Goal: Task Accomplishment & Management: Use online tool/utility

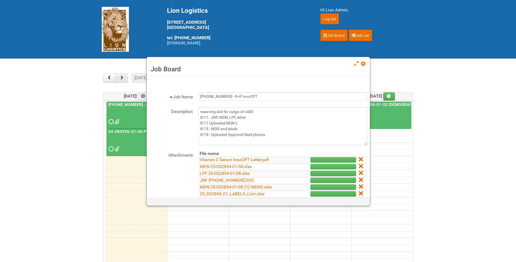
scroll to position [27, 0]
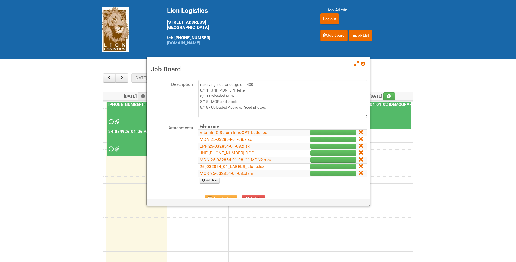
drag, startPoint x: 363, startPoint y: 65, endPoint x: 359, endPoint y: 64, distance: 3.9
click at [363, 65] on span at bounding box center [363, 64] width 4 height 4
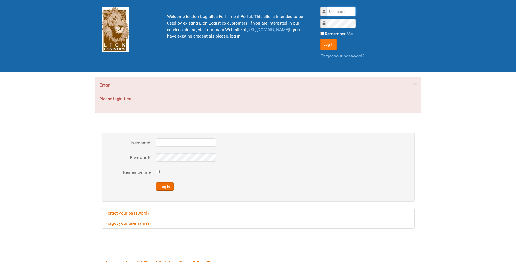
type input "lion"
click at [326, 42] on button "Log in" at bounding box center [329, 44] width 16 height 11
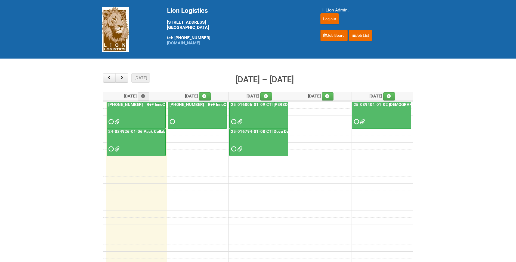
click at [192, 107] on div "[PHONE_NUMBER] - R+F InnoCPT - photo slot" at bounding box center [197, 114] width 59 height 24
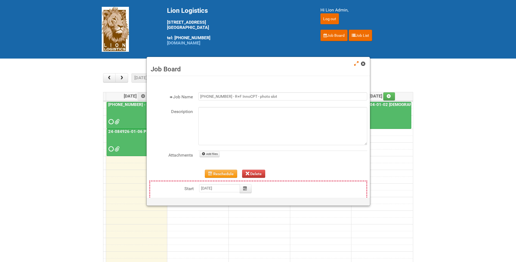
click at [365, 62] on span at bounding box center [363, 64] width 4 height 4
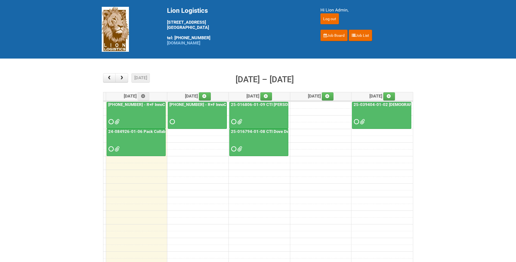
click at [202, 112] on div at bounding box center [197, 117] width 58 height 18
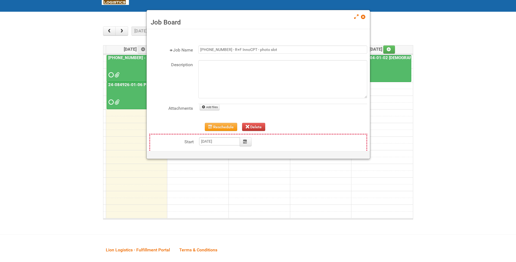
scroll to position [54, 0]
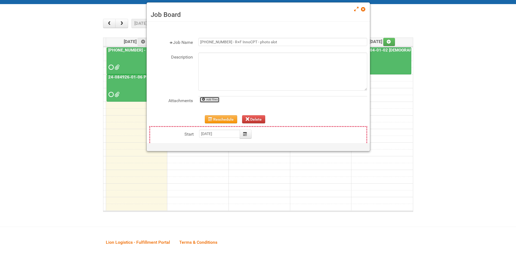
click at [211, 98] on link "Add files" at bounding box center [210, 100] width 20 height 6
type input "C:\fakepath\GROUP 001 (2).jpg"
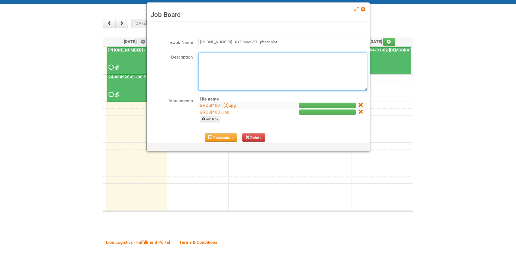
click at [224, 61] on textarea "Description" at bounding box center [282, 72] width 169 height 38
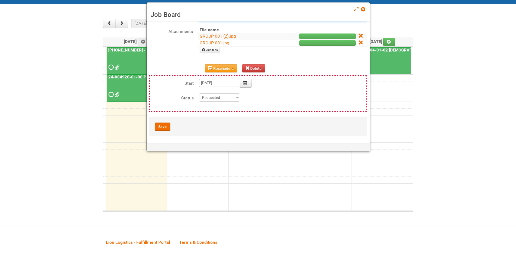
scroll to position [70, 0]
type textarea "8/18-- UPLOADED PHOTOS"
click at [162, 127] on button "Save" at bounding box center [163, 126] width 16 height 8
type input "2025-08-19 09:00:00"
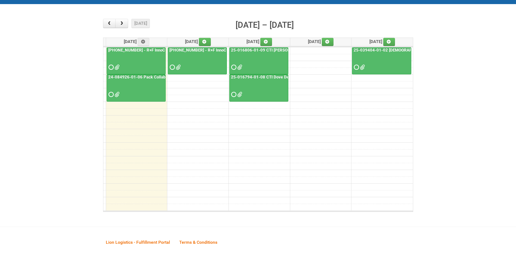
click at [200, 70] on div at bounding box center [197, 63] width 58 height 18
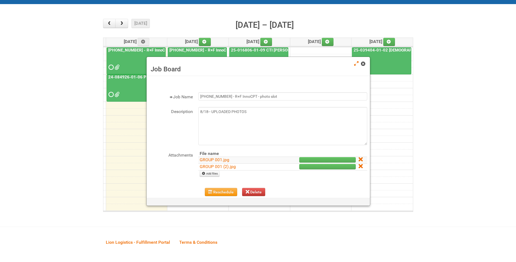
click at [363, 63] on span at bounding box center [363, 64] width 4 height 4
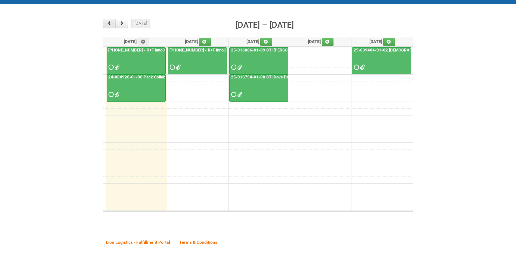
click at [113, 23] on button "button" at bounding box center [109, 23] width 13 height 9
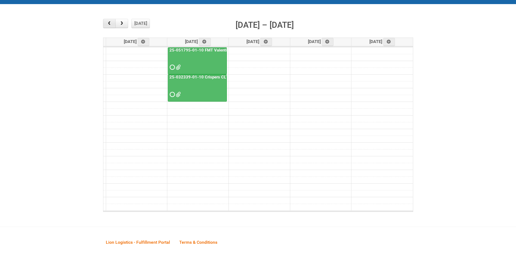
click at [113, 23] on button "button" at bounding box center [109, 23] width 13 height 9
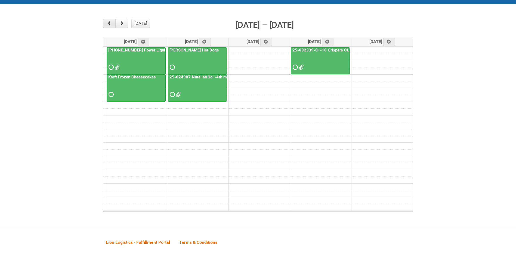
click at [113, 23] on button "button" at bounding box center [109, 23] width 13 height 9
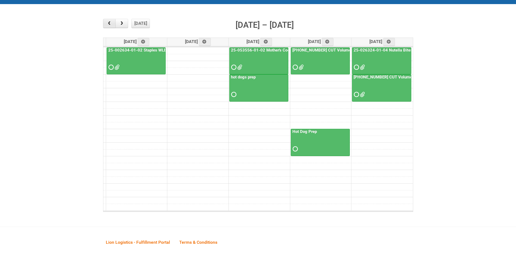
click at [113, 23] on button "button" at bounding box center [109, 23] width 13 height 9
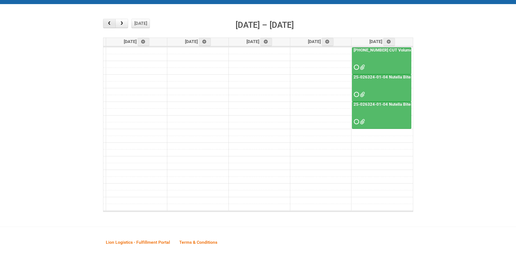
click at [113, 23] on button "button" at bounding box center [109, 23] width 13 height 9
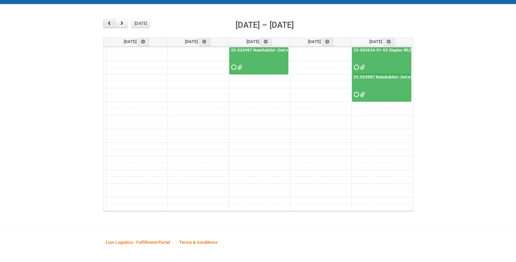
click at [113, 23] on button "button" at bounding box center [109, 23] width 13 height 9
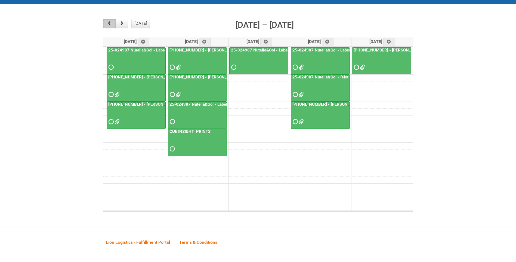
click at [113, 23] on button "button" at bounding box center [109, 23] width 13 height 9
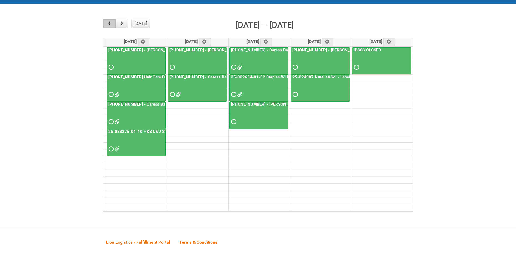
click at [113, 23] on button "button" at bounding box center [109, 23] width 13 height 9
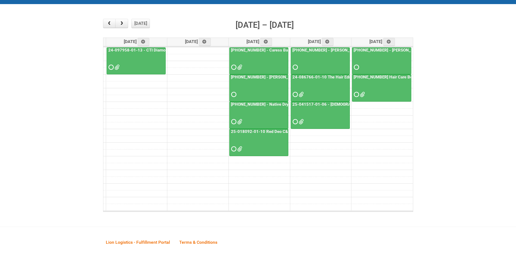
click at [260, 133] on link "25-018092-01-10 Red Deo C&SPIT Mailing2" at bounding box center [272, 131] width 85 height 5
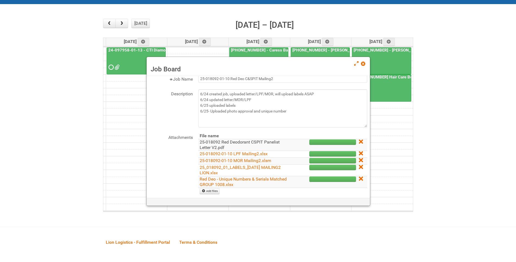
scroll to position [27, 0]
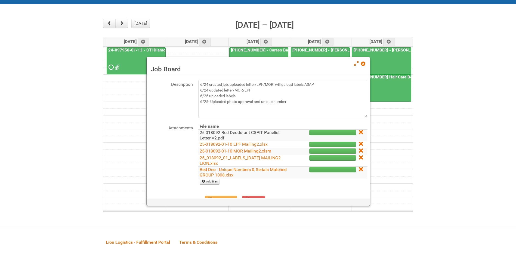
click at [239, 133] on link "25-018092 Red Deodorant CSPIT Panelist Letter V2.pdf" at bounding box center [240, 135] width 80 height 11
click at [365, 63] on span at bounding box center [363, 64] width 4 height 4
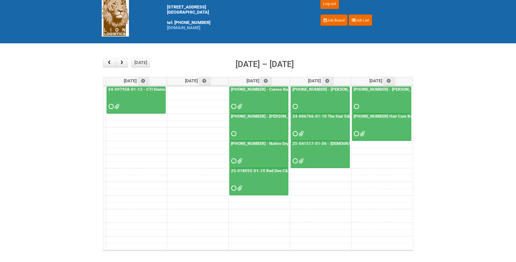
scroll to position [0, 0]
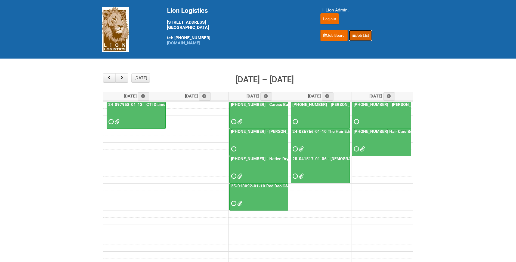
click at [362, 35] on link "Job List" at bounding box center [360, 35] width 23 height 11
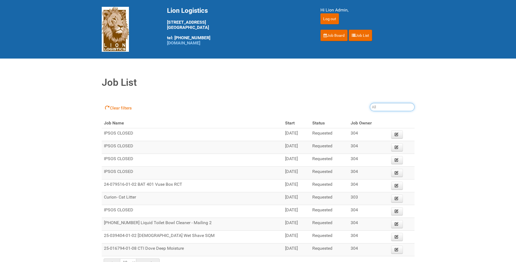
click at [378, 107] on input "search" at bounding box center [392, 107] width 45 height 8
type input "25-018092-01-10"
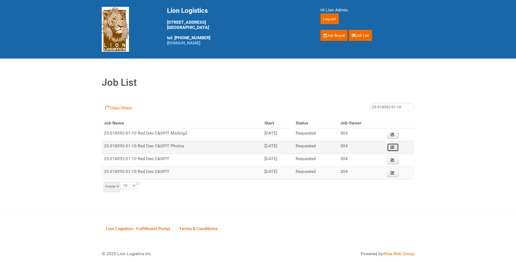
click at [399, 146] on link "Edit" at bounding box center [393, 147] width 12 height 8
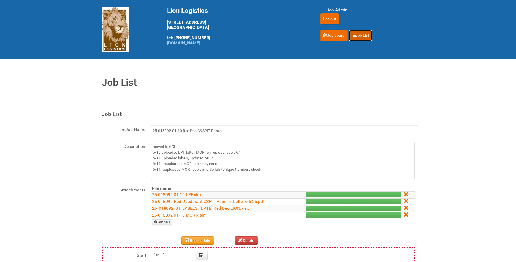
click at [356, 34] on link "Job List" at bounding box center [360, 35] width 23 height 11
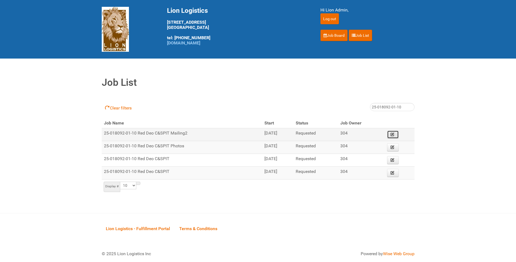
click at [393, 135] on icon at bounding box center [393, 134] width 4 height 4
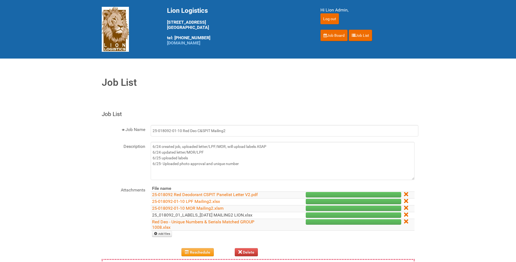
click at [205, 214] on link "25_018092_01_LABELS_25JUN25 MAILING2 LION.xlsx" at bounding box center [202, 214] width 100 height 5
click at [338, 32] on link "Job Board" at bounding box center [334, 35] width 27 height 11
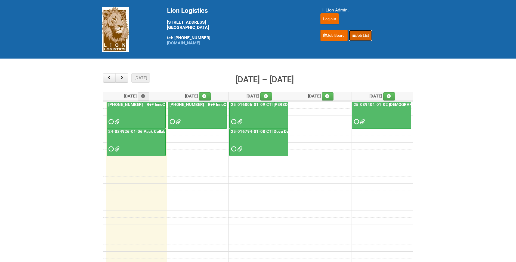
click at [362, 33] on link "Job List" at bounding box center [360, 35] width 23 height 11
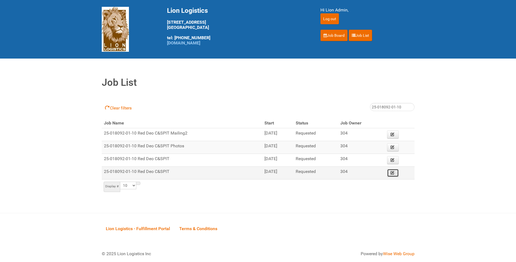
click at [396, 172] on link "Edit" at bounding box center [393, 173] width 12 height 8
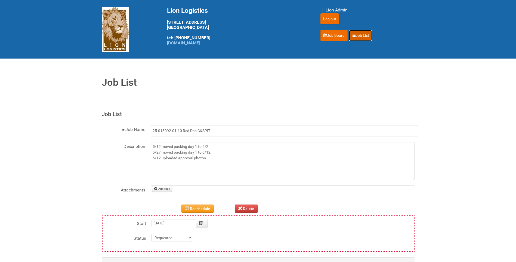
click at [362, 36] on link "Job List" at bounding box center [360, 35] width 23 height 11
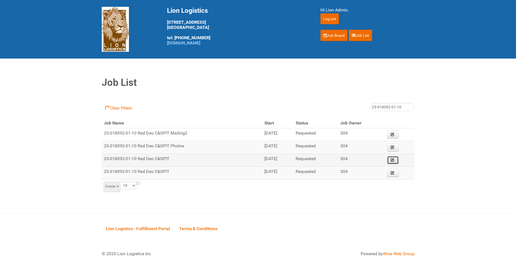
click at [395, 158] on icon at bounding box center [393, 160] width 4 height 4
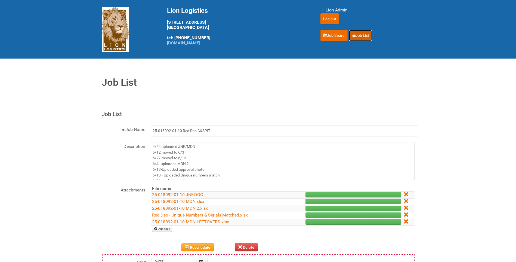
click at [363, 33] on link "Job List" at bounding box center [360, 35] width 23 height 11
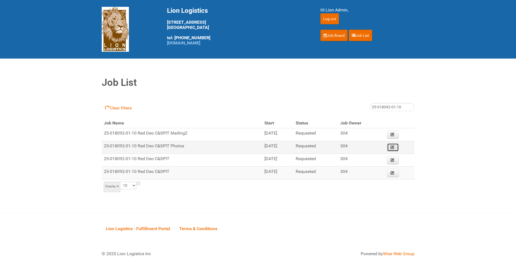
click at [395, 146] on icon at bounding box center [393, 147] width 4 height 4
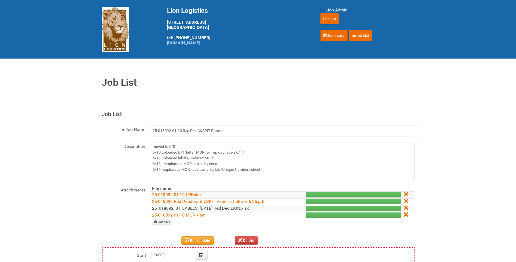
click at [219, 209] on link "25_018092_01_LABELS_10JUN25 Red Deo LION.xlsx" at bounding box center [200, 207] width 97 height 5
click at [327, 32] on link "Job Board" at bounding box center [334, 35] width 27 height 11
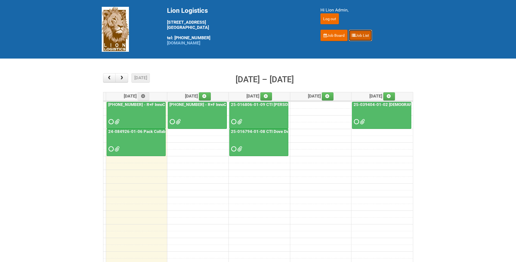
click at [358, 33] on link "Job List" at bounding box center [360, 35] width 23 height 11
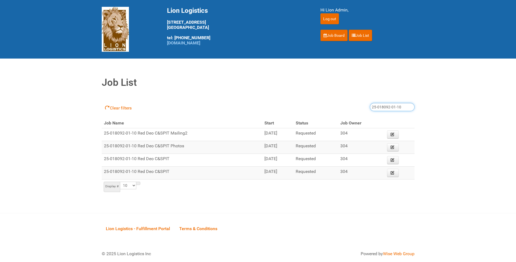
drag, startPoint x: 405, startPoint y: 105, endPoint x: 340, endPoint y: 99, distance: 66.2
click at [340, 98] on div "Clear filters 25-018092-01-10" at bounding box center [258, 107] width 313 height 22
type input "25-1104"
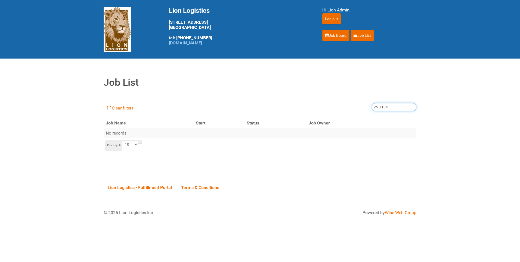
drag, startPoint x: 389, startPoint y: 109, endPoint x: 366, endPoint y: 107, distance: 23.2
click at [366, 107] on div "Clear filters 25-1104" at bounding box center [260, 107] width 313 height 22
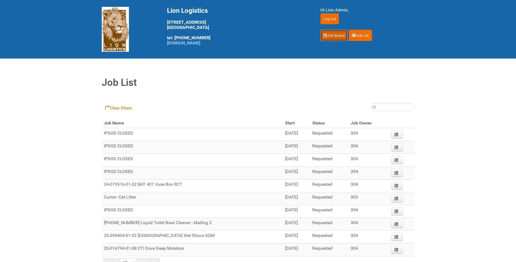
click at [338, 41] on link "Job Board" at bounding box center [334, 35] width 27 height 11
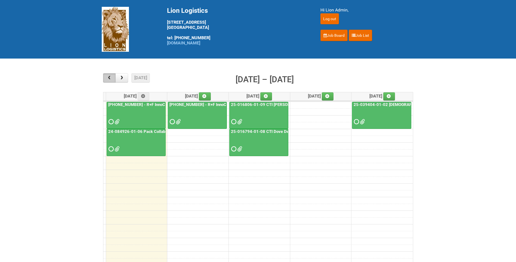
click at [109, 77] on span "button" at bounding box center [109, 78] width 5 height 4
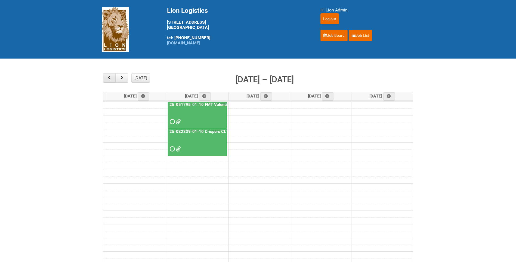
click at [109, 77] on span "button" at bounding box center [109, 78] width 5 height 4
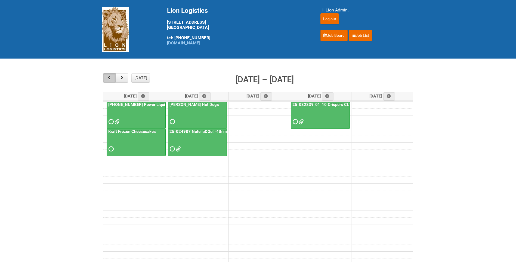
click at [109, 77] on span "button" at bounding box center [109, 78] width 5 height 4
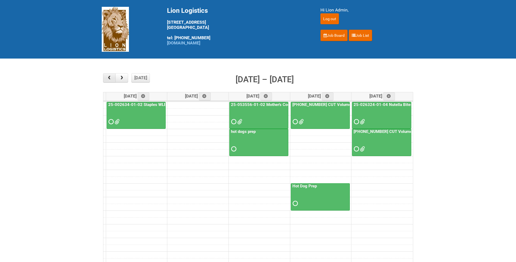
click at [109, 77] on span "button" at bounding box center [109, 78] width 5 height 4
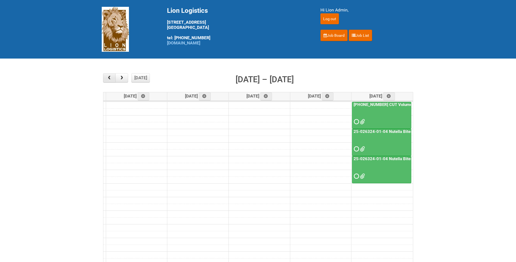
click at [109, 77] on span "button" at bounding box center [109, 78] width 5 height 4
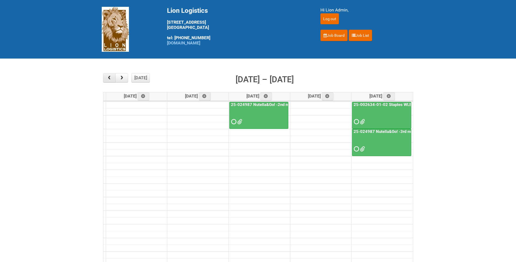
click at [109, 77] on span "button" at bounding box center [109, 78] width 5 height 4
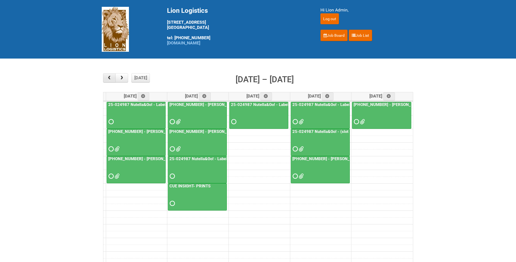
click at [109, 77] on span "button" at bounding box center [109, 78] width 5 height 4
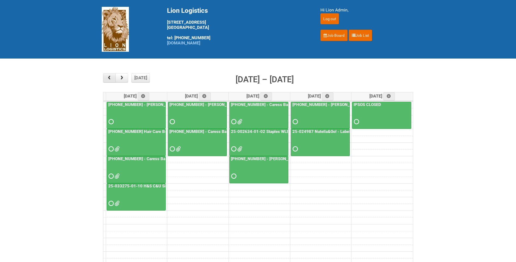
click at [109, 77] on span "button" at bounding box center [109, 78] width 5 height 4
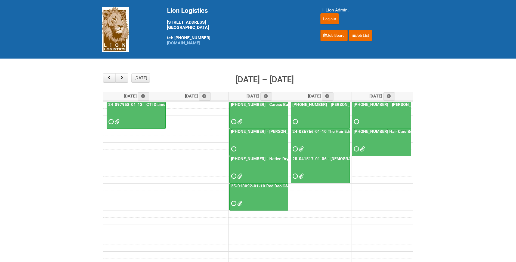
click at [276, 191] on div at bounding box center [259, 199] width 58 height 18
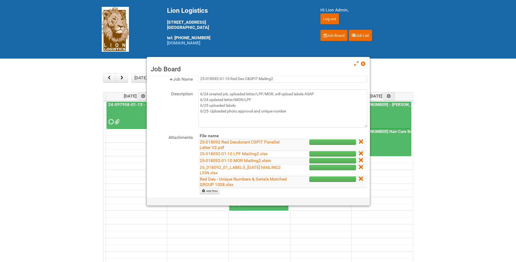
scroll to position [27, 0]
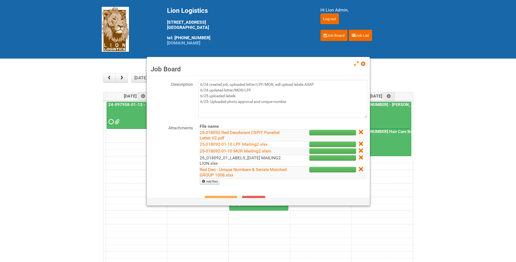
click at [252, 158] on link "25_018092_01_LABELS_25JUN25 MAILING2 LION.xlsx" at bounding box center [240, 160] width 81 height 11
click at [364, 63] on span at bounding box center [363, 64] width 4 height 4
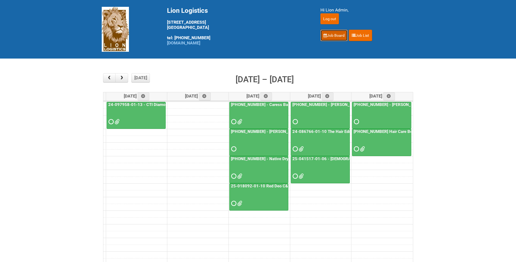
drag, startPoint x: 336, startPoint y: 37, endPoint x: 332, endPoint y: 36, distance: 4.2
click at [336, 37] on link "Job Board" at bounding box center [334, 35] width 27 height 11
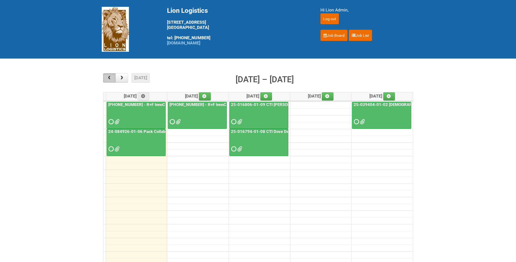
click at [110, 77] on span "button" at bounding box center [109, 78] width 5 height 4
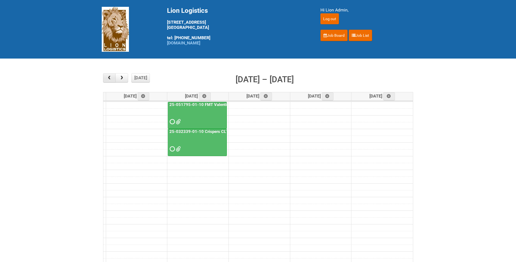
click at [110, 77] on span "button" at bounding box center [109, 78] width 5 height 4
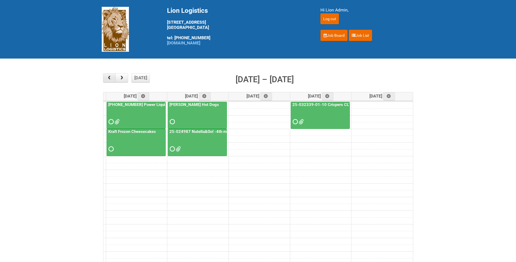
click at [110, 77] on span "button" at bounding box center [109, 78] width 5 height 4
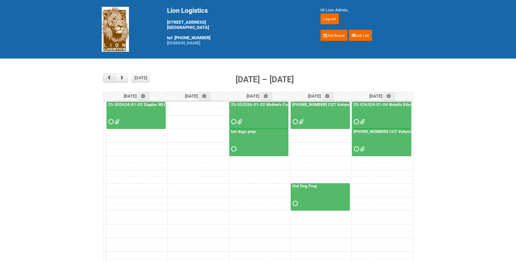
click at [110, 77] on span "button" at bounding box center [109, 78] width 5 height 4
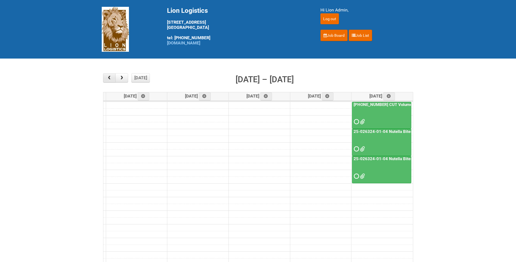
click at [110, 77] on span "button" at bounding box center [109, 78] width 5 height 4
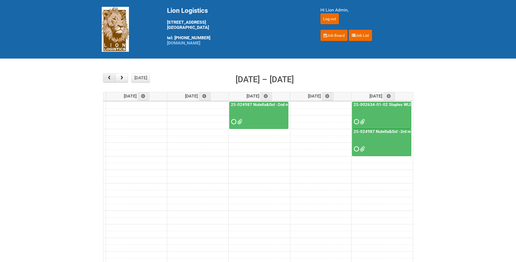
click at [110, 77] on span "button" at bounding box center [109, 78] width 5 height 4
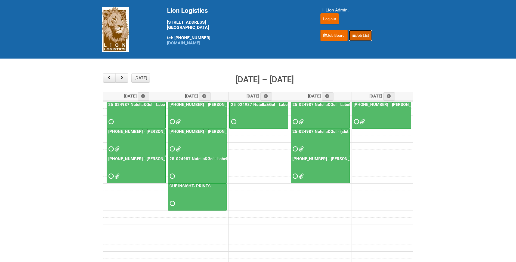
click at [356, 38] on link "Job List" at bounding box center [360, 35] width 23 height 11
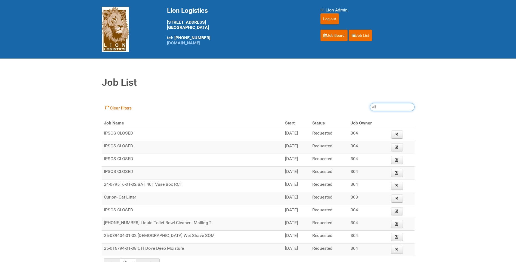
click at [379, 109] on input "search" at bounding box center [392, 107] width 45 height 8
type input "[US_EMPLOYER_IDENTIFICATION_NUMBER]"
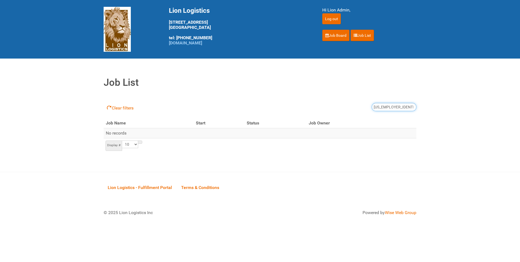
drag, startPoint x: 402, startPoint y: 107, endPoint x: 339, endPoint y: 108, distance: 62.3
click at [352, 110] on div "Clear filters [US_EMPLOYER_IDENTIFICATION_NUMBER]" at bounding box center [260, 107] width 313 height 22
type input "25-1104"
click at [369, 39] on link "Job List" at bounding box center [362, 35] width 23 height 11
click at [360, 36] on link "Job List" at bounding box center [362, 35] width 23 height 11
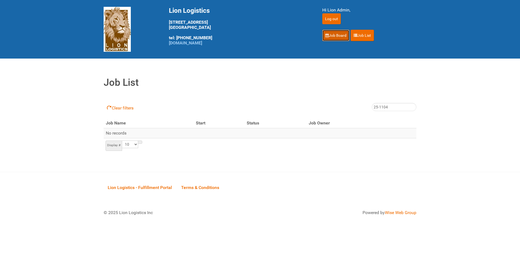
click at [337, 37] on link "Job Board" at bounding box center [335, 35] width 27 height 11
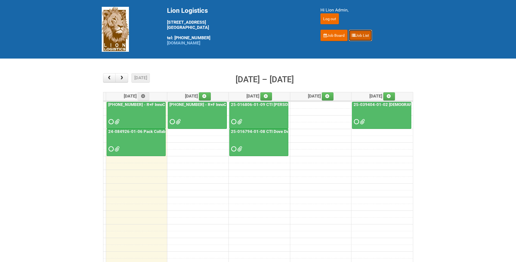
click at [365, 31] on link "Job List" at bounding box center [360, 35] width 23 height 11
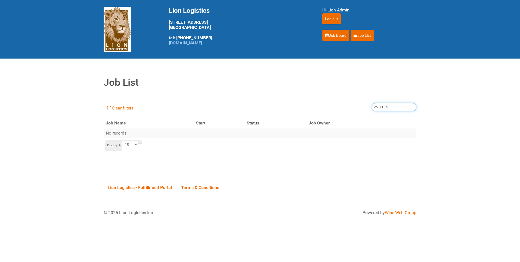
drag, startPoint x: 394, startPoint y: 106, endPoint x: 346, endPoint y: 113, distance: 48.1
click at [346, 113] on div "Clear filters 25-1104" at bounding box center [260, 107] width 313 height 22
type input "[US_EMPLOYER_IDENTIFICATION_NUMBER]"
click at [340, 35] on link "Job Board" at bounding box center [335, 35] width 27 height 11
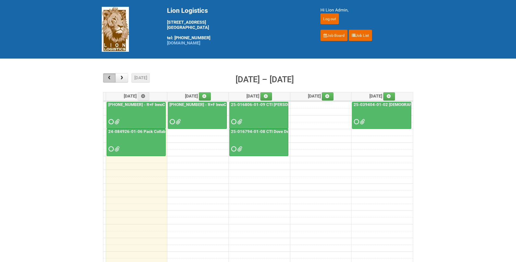
click at [111, 79] on span "button" at bounding box center [109, 78] width 5 height 4
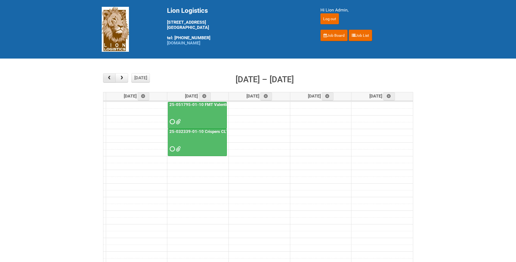
click at [111, 79] on span "button" at bounding box center [109, 78] width 5 height 4
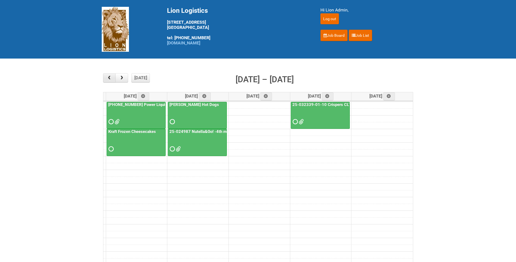
click at [111, 79] on span "button" at bounding box center [109, 78] width 5 height 4
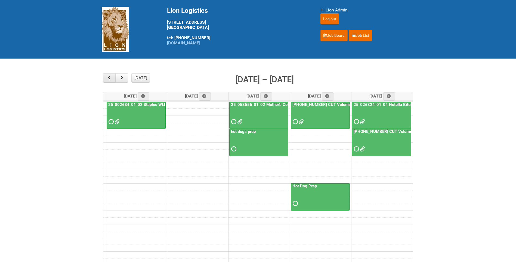
click at [111, 79] on span "button" at bounding box center [109, 78] width 5 height 4
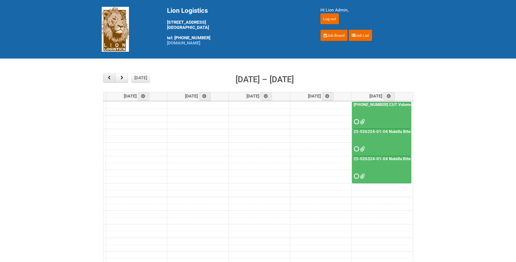
click at [111, 79] on span "button" at bounding box center [109, 78] width 5 height 4
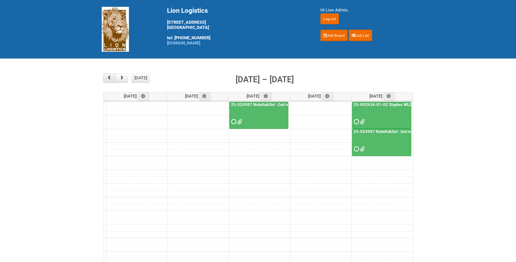
click at [111, 79] on span "button" at bounding box center [109, 78] width 5 height 4
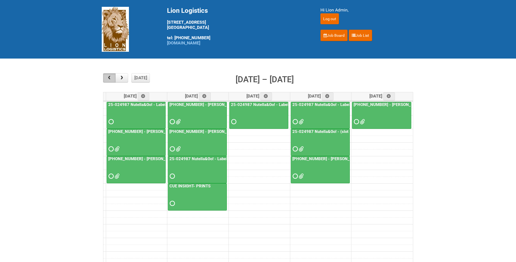
click at [111, 79] on span "button" at bounding box center [109, 78] width 5 height 4
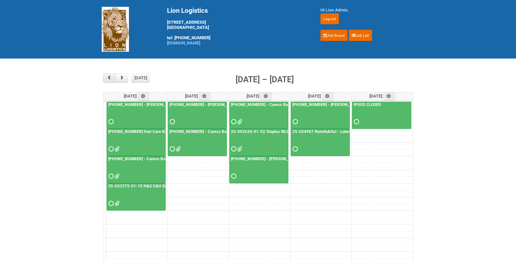
click at [111, 79] on span "button" at bounding box center [109, 78] width 5 height 4
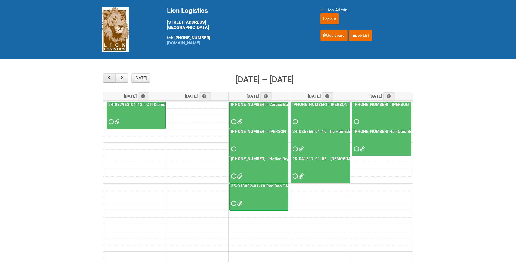
click at [111, 79] on span "button" at bounding box center [109, 78] width 5 height 4
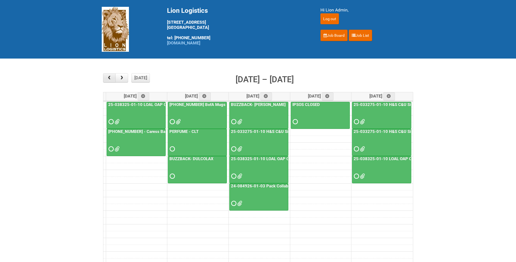
click at [107, 74] on button "button" at bounding box center [109, 77] width 13 height 9
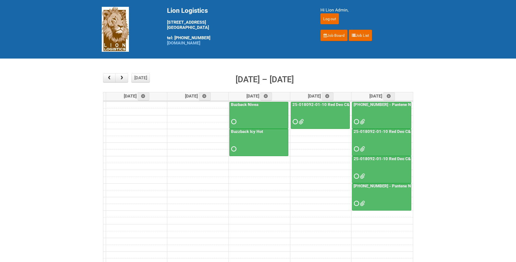
click at [388, 159] on link "25-018092-01-10 Red Deo C&SPIT Photos" at bounding box center [394, 158] width 82 height 5
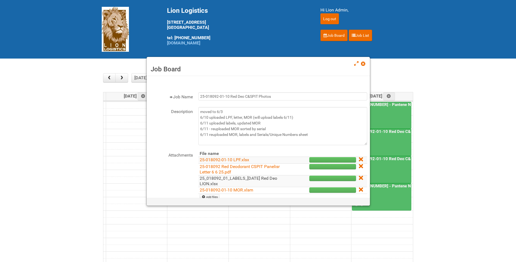
click at [265, 179] on link "25_018092_01_LABELS_[DATE] Red Deo LION.xlsx" at bounding box center [239, 181] width 78 height 11
click at [364, 63] on span at bounding box center [363, 64] width 4 height 4
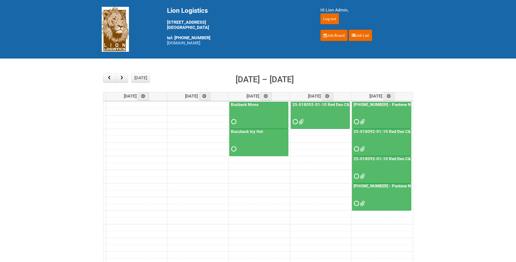
click at [305, 122] on div at bounding box center [320, 117] width 58 height 18
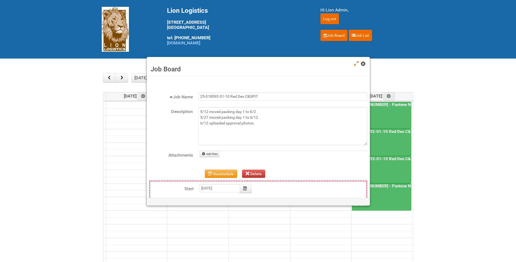
click at [362, 62] on span at bounding box center [363, 64] width 4 height 4
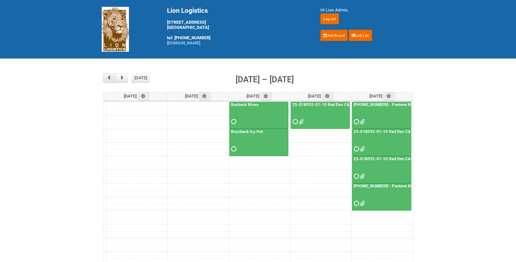
click at [113, 79] on button "button" at bounding box center [109, 77] width 13 height 9
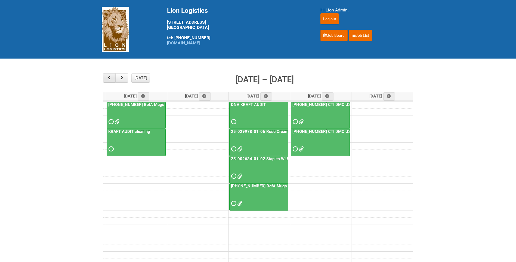
click at [113, 79] on button "button" at bounding box center [109, 77] width 13 height 9
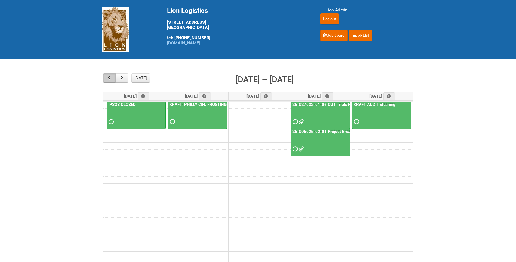
click at [113, 79] on button "button" at bounding box center [109, 77] width 13 height 9
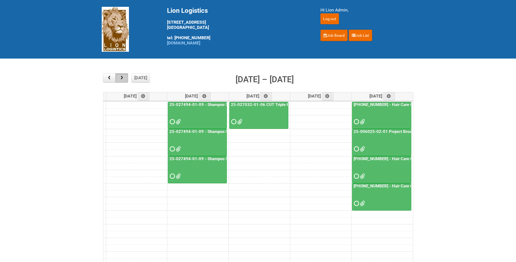
click at [126, 78] on button "button" at bounding box center [121, 77] width 13 height 9
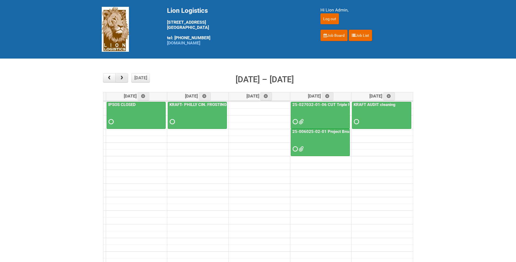
click at [126, 78] on button "button" at bounding box center [121, 77] width 13 height 9
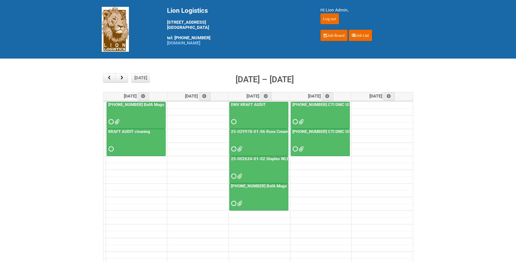
click at [302, 121] on span at bounding box center [301, 122] width 4 height 4
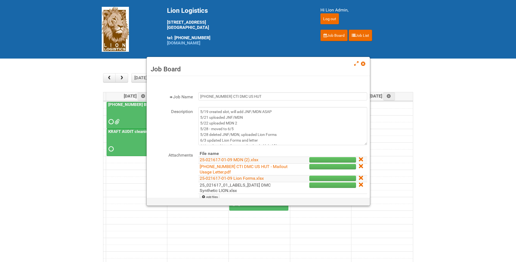
click at [248, 185] on link "25_021617_01_LABELS_[DATE] DMC Synthetic LION.xlsx" at bounding box center [235, 187] width 71 height 11
click at [365, 62] on span at bounding box center [363, 64] width 4 height 4
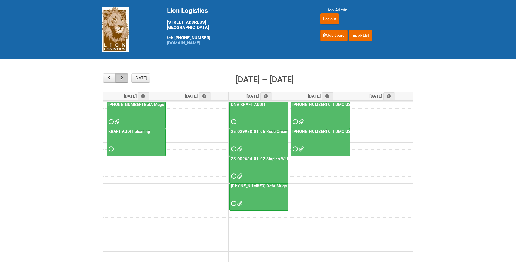
click at [118, 76] on button "button" at bounding box center [121, 77] width 13 height 9
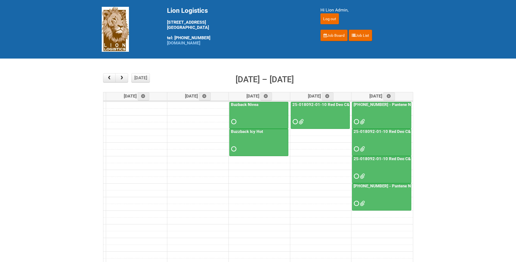
click at [303, 122] on span at bounding box center [301, 122] width 4 height 4
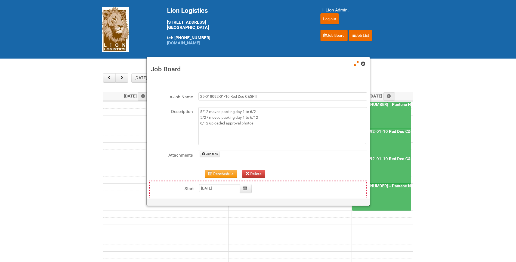
click at [365, 65] on span at bounding box center [363, 64] width 4 height 4
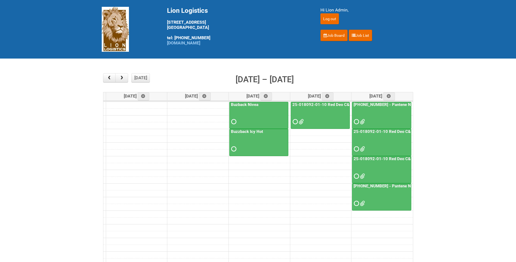
click at [307, 123] on div at bounding box center [320, 117] width 58 height 18
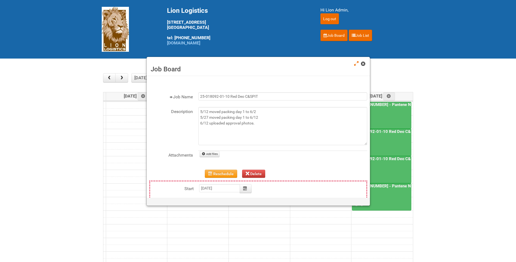
click at [364, 63] on span at bounding box center [363, 64] width 4 height 4
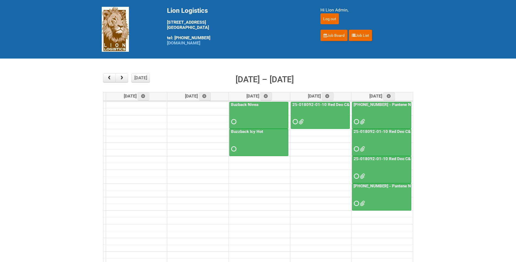
click at [366, 161] on link "25-018092-01-10 Red Deo C&SPIT Photos" at bounding box center [394, 158] width 82 height 5
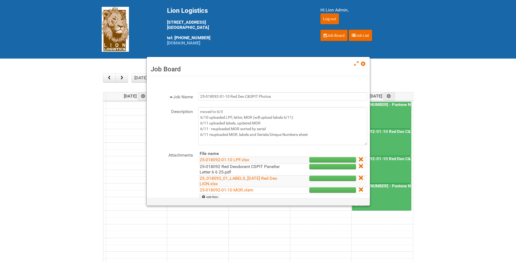
click at [273, 167] on link "25-018092 Red Deodorant CSPIT Panelisr Letter 6 6 25.pdf" at bounding box center [240, 169] width 80 height 11
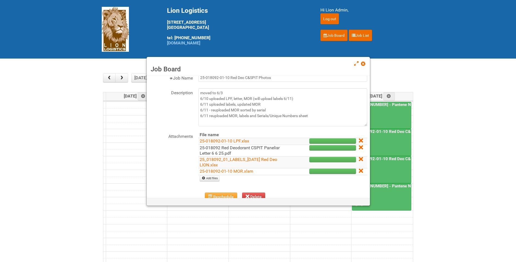
scroll to position [27, 0]
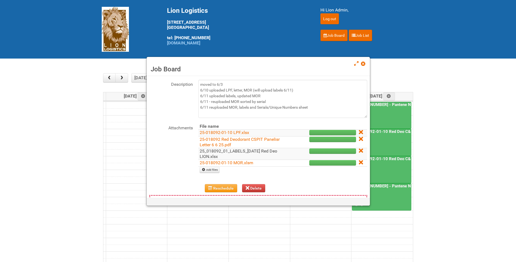
click at [259, 152] on link "25_018092_01_LABELS_[DATE] Red Deo LION.xlsx" at bounding box center [239, 153] width 78 height 11
click at [362, 64] on span at bounding box center [363, 64] width 4 height 4
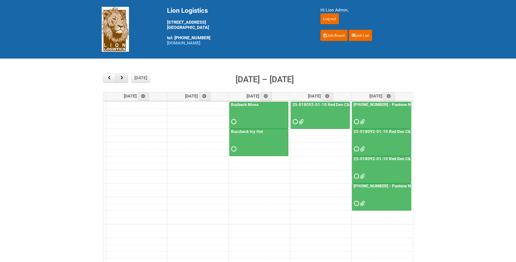
click at [121, 79] on span "button" at bounding box center [121, 78] width 5 height 4
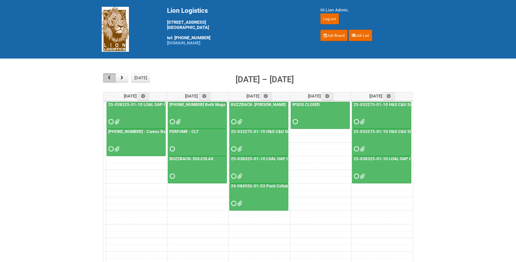
click at [106, 78] on button "button" at bounding box center [109, 77] width 13 height 9
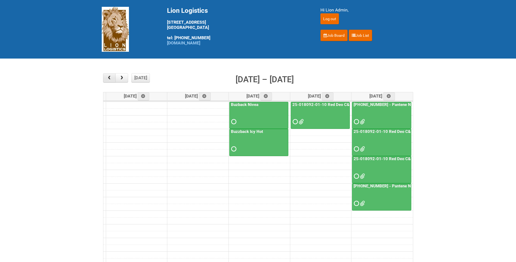
click at [106, 78] on button "button" at bounding box center [109, 77] width 13 height 9
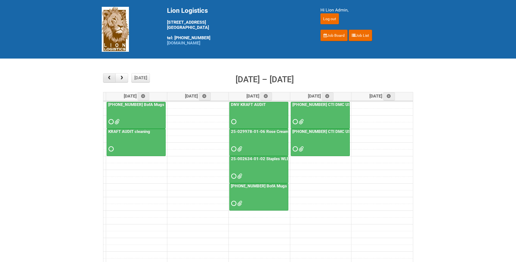
click at [106, 78] on button "button" at bounding box center [109, 77] width 13 height 9
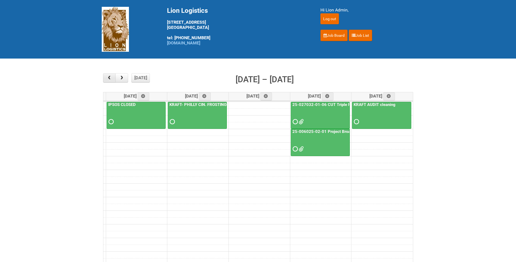
click at [106, 78] on button "button" at bounding box center [109, 77] width 13 height 9
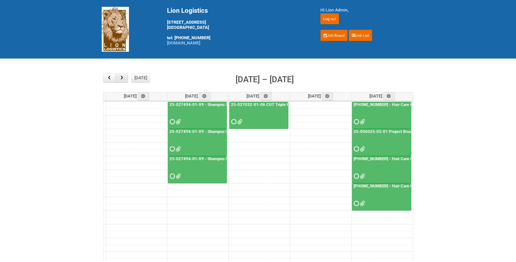
click at [123, 80] on span "button" at bounding box center [121, 78] width 5 height 4
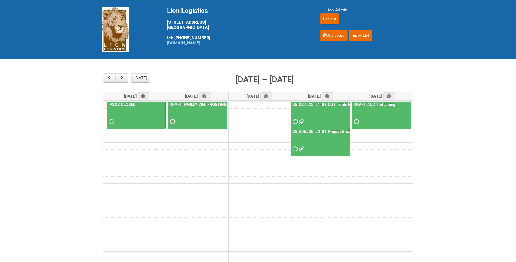
click at [126, 75] on button "button" at bounding box center [121, 77] width 13 height 9
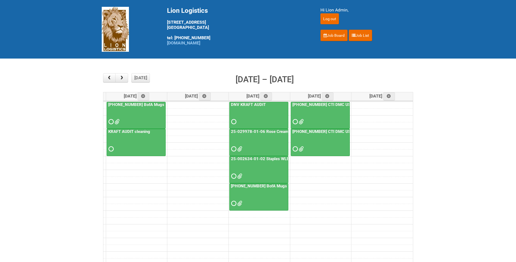
click at [303, 147] on span at bounding box center [301, 149] width 4 height 4
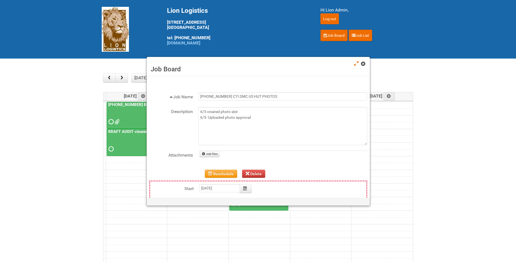
click at [365, 65] on span at bounding box center [363, 64] width 4 height 4
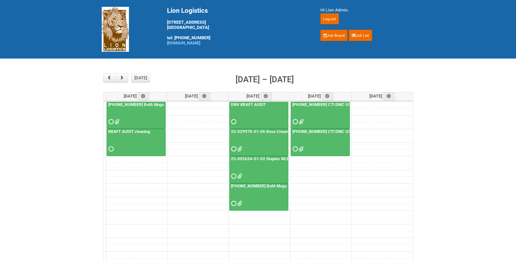
click at [341, 106] on link "[PHONE_NUMBER] CTI DMC US HUT" at bounding box center [326, 104] width 70 height 5
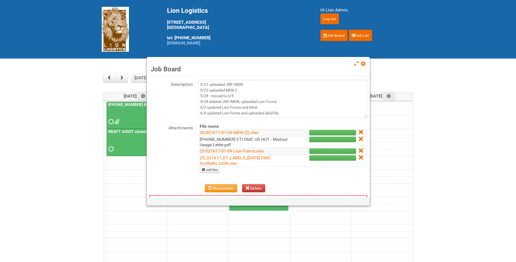
click at [259, 137] on link "[PHONE_NUMBER] CTI DMC US HUT - Mailout Usage Letter.pdf" at bounding box center [244, 142] width 88 height 11
click at [363, 61] on link at bounding box center [363, 64] width 5 height 7
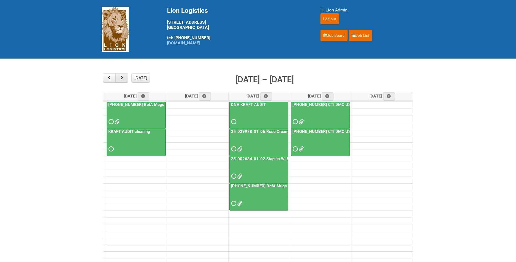
click at [123, 81] on button "button" at bounding box center [121, 77] width 13 height 9
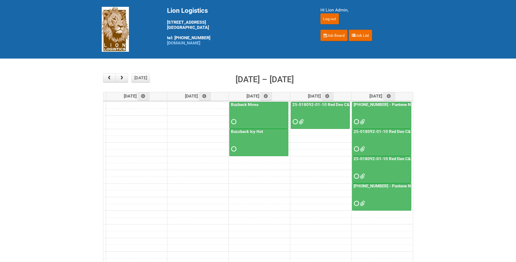
click at [365, 177] on div at bounding box center [382, 171] width 58 height 18
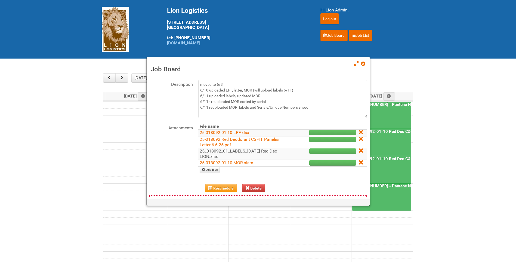
click at [263, 149] on link "25_018092_01_LABELS_[DATE] Red Deo LION.xlsx" at bounding box center [239, 153] width 78 height 11
click at [363, 64] on span at bounding box center [363, 64] width 4 height 4
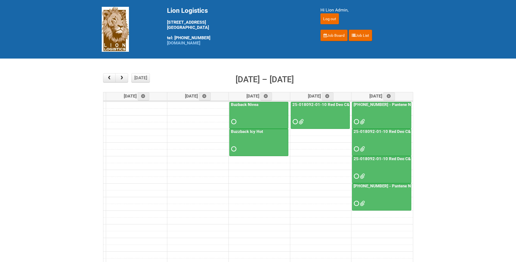
click at [387, 136] on div at bounding box center [382, 144] width 58 height 18
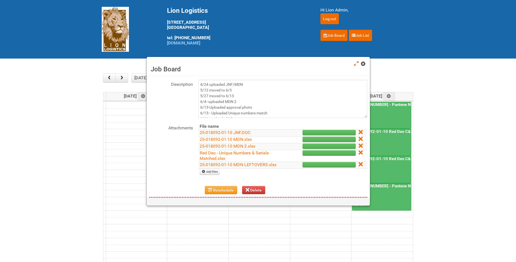
click at [364, 63] on span at bounding box center [363, 64] width 4 height 4
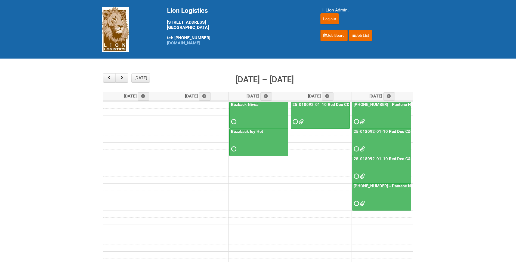
click at [391, 129] on link "25-018092-01-10 Red Deo C&SPIT" at bounding box center [387, 131] width 68 height 5
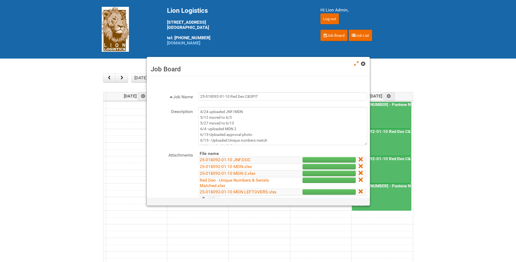
click at [365, 63] on span at bounding box center [363, 64] width 4 height 4
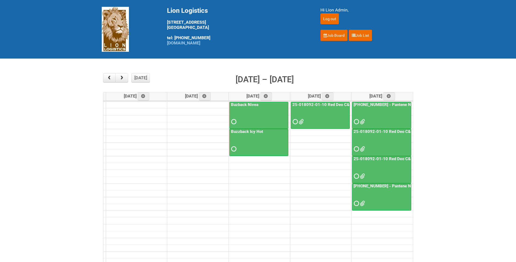
click at [384, 167] on div at bounding box center [382, 171] width 58 height 18
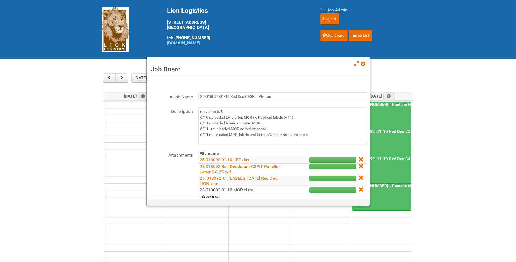
click at [248, 188] on link "25-018092-01-10 MOR.xlsm" at bounding box center [227, 189] width 54 height 5
click at [363, 63] on span at bounding box center [363, 64] width 4 height 4
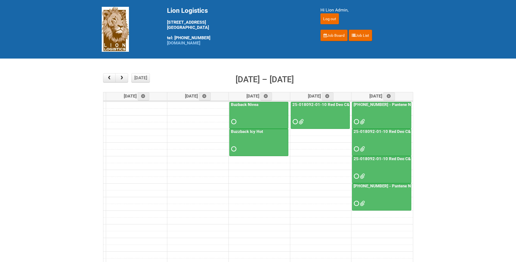
click at [370, 159] on link "25-018092-01-10 Red Deo C&SPIT Photos" at bounding box center [394, 158] width 82 height 5
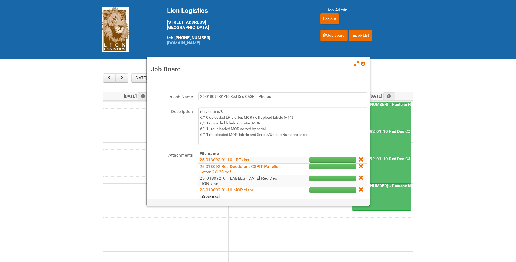
click at [258, 178] on link "25_018092_01_LABELS_[DATE] Red Deo LION.xlsx" at bounding box center [239, 181] width 78 height 11
